Goal: Transaction & Acquisition: Purchase product/service

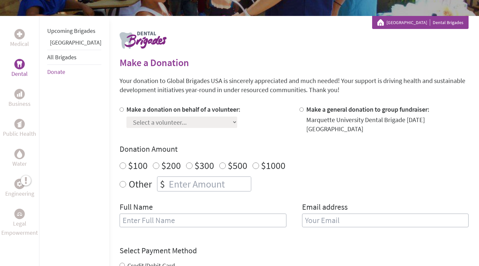
scroll to position [108, 0]
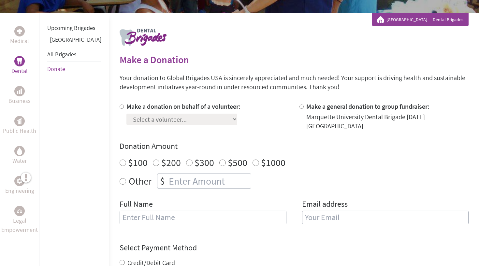
click at [119, 107] on input "Make a donation on behalf of a volunteer:" at bounding box center [121, 107] width 4 height 4
radio input "true"
select select "DE563EEE-9A6D-11F0-9E6E-42010A400005"
radio input "true"
click at [186, 174] on input "number" at bounding box center [208, 181] width 83 height 14
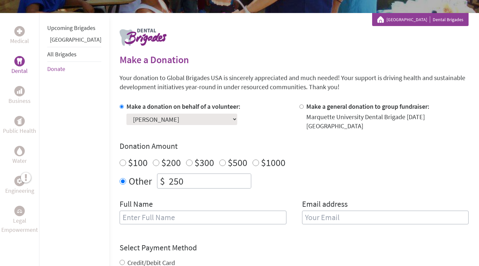
type input "250"
click at [272, 174] on div "Other $ 250" at bounding box center [293, 181] width 349 height 15
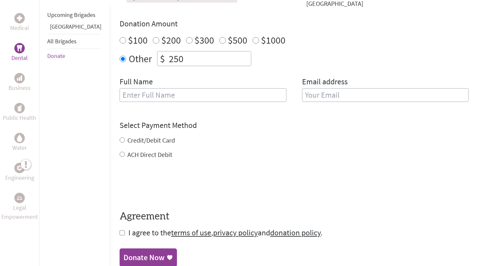
scroll to position [233, 0]
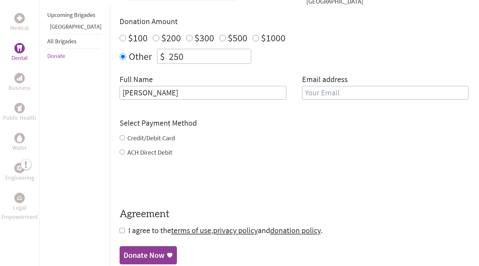
type input "[PERSON_NAME]"
type input "ka"
click at [248, 91] on input "[PERSON_NAME]" at bounding box center [202, 93] width 167 height 14
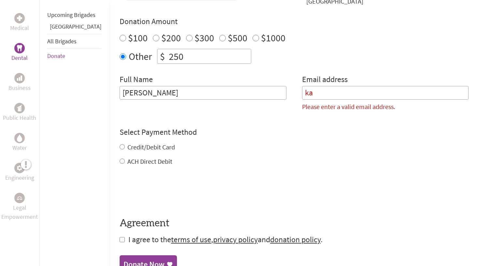
type input "[PERSON_NAME]"
click at [345, 86] on input "ka" at bounding box center [385, 93] width 167 height 14
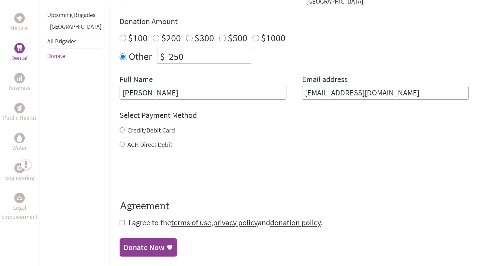
type input "[EMAIL_ADDRESS][DOMAIN_NAME]"
click at [353, 143] on form "Make a donation on behalf of a volunteer: Select a volunteer... [PERSON_NAME] […" at bounding box center [293, 102] width 349 height 251
